Goal: Task Accomplishment & Management: Complete application form

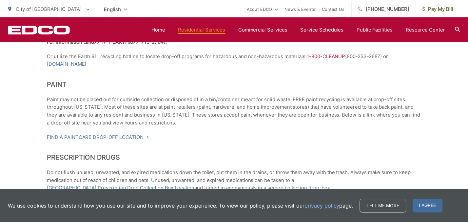
scroll to position [400, 0]
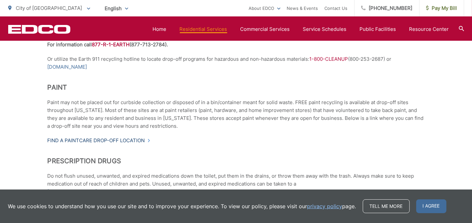
click at [60, 138] on link "Find a PaintCare drop-off location" at bounding box center [99, 140] width 103 height 8
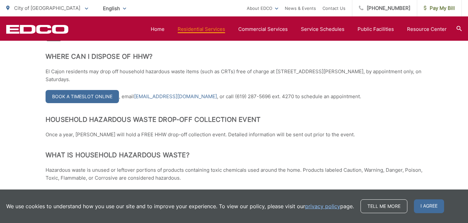
scroll to position [144, 0]
click at [97, 93] on link "Book a Timeslot Online" at bounding box center [82, 96] width 73 height 13
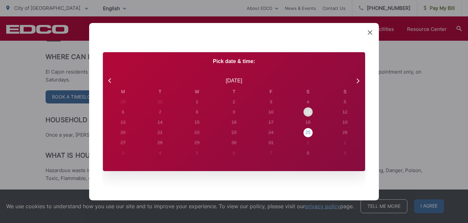
click at [309, 130] on div "29 30 1 2 3 4 5 6 7 8 9 10 11 12 13 14 15 16 17 18 19 20 21 22 23 24 25 26" at bounding box center [234, 126] width 259 height 61
click at [308, 111] on div "11" at bounding box center [308, 112] width 5 height 7
radio input "true"
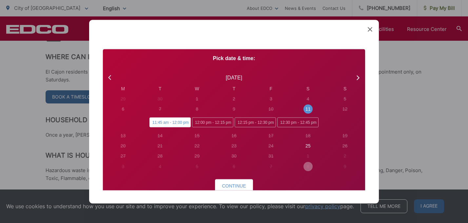
click at [323, 167] on div "8" at bounding box center [308, 166] width 37 height 10
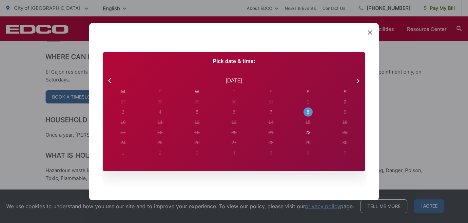
radio input "true"
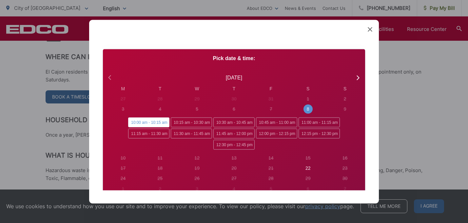
click at [109, 79] on icon at bounding box center [110, 77] width 9 height 9
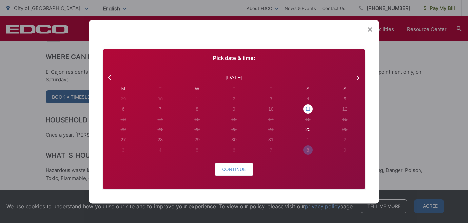
click at [308, 108] on div "11" at bounding box center [308, 108] width 5 height 7
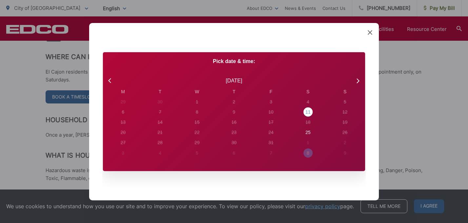
radio input "true"
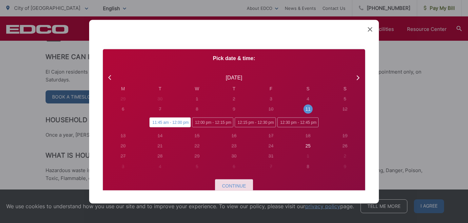
click at [243, 184] on span "Continue" at bounding box center [234, 185] width 24 height 5
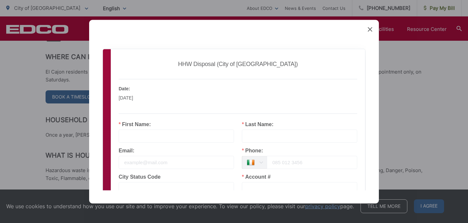
drag, startPoint x: 125, startPoint y: 139, endPoint x: 129, endPoint y: 136, distance: 4.9
click at [126, 138] on input "text" at bounding box center [176, 135] width 115 height 13
type input "Annett"
type input "Paris"
type input "El Cajon"
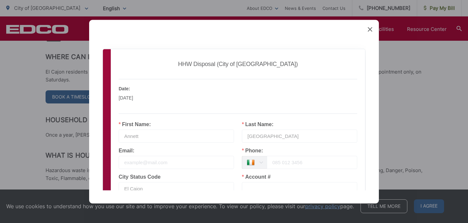
click at [138, 160] on input "email" at bounding box center [176, 161] width 115 height 13
type input "nanaqueen1966@gmail.com"
click at [253, 162] on input "text" at bounding box center [254, 161] width 25 height 13
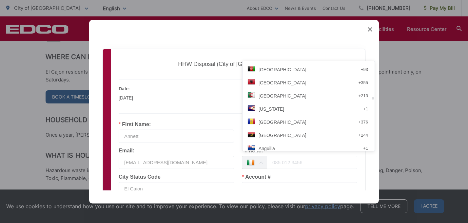
scroll to position [1171, 0]
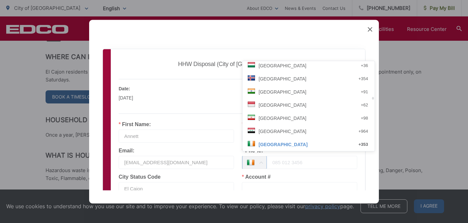
click at [347, 166] on input "tel" at bounding box center [312, 161] width 91 height 13
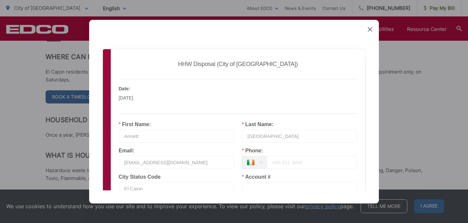
click at [255, 151] on label "Phone:" at bounding box center [252, 150] width 21 height 5
click at [261, 161] on icon at bounding box center [261, 161] width 8 height 13
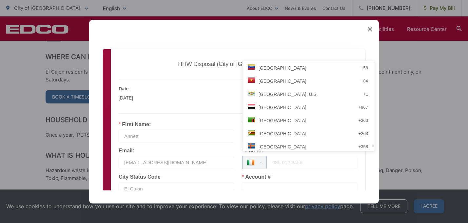
scroll to position [2852, 0]
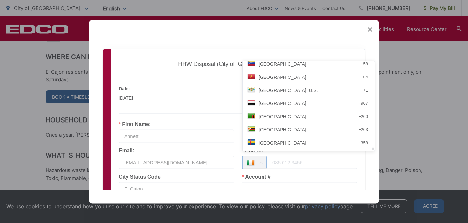
drag, startPoint x: 335, startPoint y: 99, endPoint x: 346, endPoint y: 153, distance: 55.8
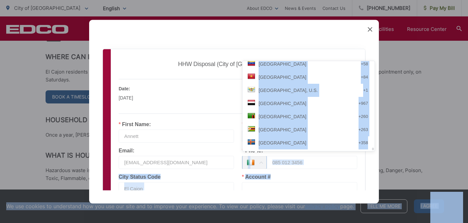
drag, startPoint x: 334, startPoint y: 148, endPoint x: 336, endPoint y: 153, distance: 5.9
click at [302, 162] on input "tel" at bounding box center [312, 161] width 91 height 13
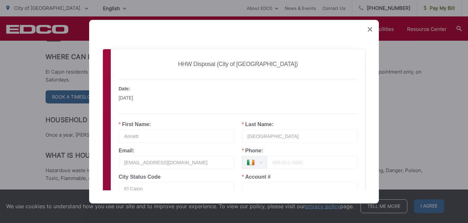
type input "6195799043"
click at [247, 186] on input "text" at bounding box center [299, 188] width 115 height 13
click at [357, 188] on input "16-L2 612675" at bounding box center [299, 187] width 115 height 13
click at [341, 182] on input "16-L2 612675" at bounding box center [299, 187] width 115 height 13
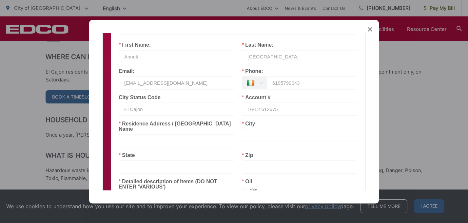
scroll to position [102, 0]
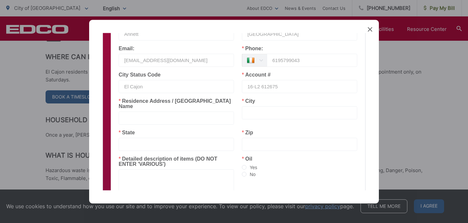
type input "16-L2 612675"
click at [123, 114] on input "text" at bounding box center [176, 117] width 115 height 13
type input "1762 Kadwell Way"
click at [127, 141] on input "text" at bounding box center [176, 143] width 115 height 13
type input "California"
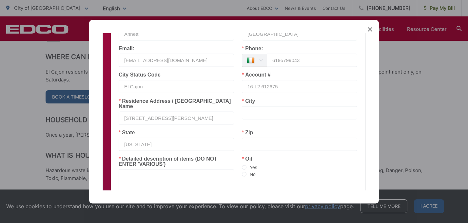
type input "El Cajon"
type input "92021"
click at [246, 172] on span at bounding box center [244, 174] width 5 height 5
click at [246, 172] on input "No" at bounding box center [244, 174] width 5 height 5
radio input "true"
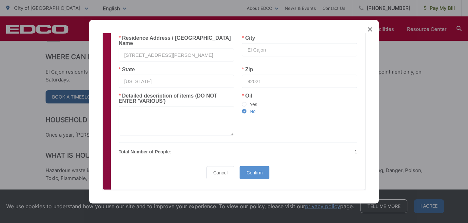
scroll to position [167, 0]
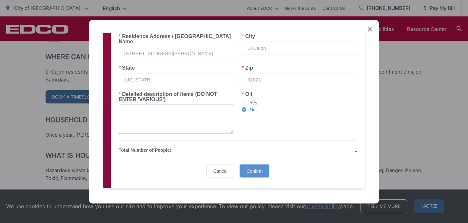
click at [124, 106] on textarea at bounding box center [176, 118] width 115 height 29
click at [124, 111] on textarea "Paint" at bounding box center [176, 118] width 115 height 29
click at [136, 109] on textarea "Paint" at bounding box center [176, 118] width 115 height 29
type textarea "Paint, batteries, light bulbs, fire extinguisher"
click at [262, 168] on span "Confirm" at bounding box center [255, 170] width 16 height 5
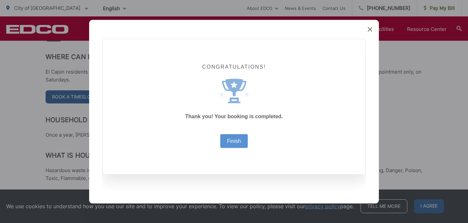
scroll to position [10, 0]
click at [236, 138] on link "Finish" at bounding box center [234, 140] width 14 height 5
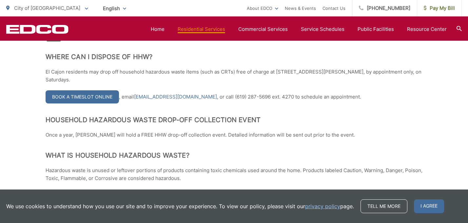
scroll to position [144, 0]
